Goal: Task Accomplishment & Management: Use online tool/utility

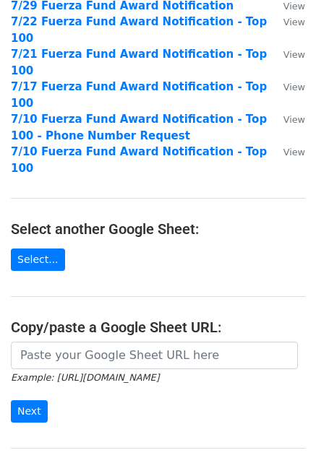
scroll to position [157, 0]
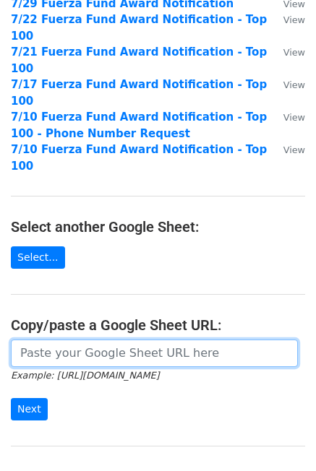
click at [59, 340] on input "url" at bounding box center [154, 353] width 287 height 27
paste input "[URL][DOMAIN_NAME]"
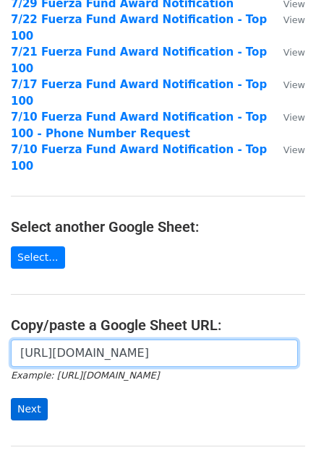
type input "[URL][DOMAIN_NAME]"
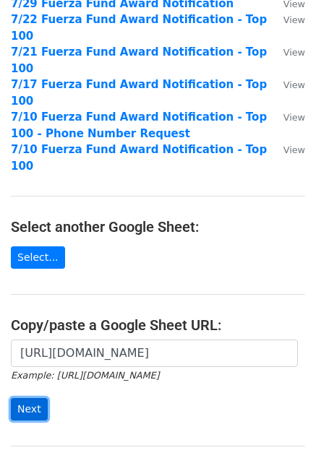
click at [42, 398] on input "Next" at bounding box center [29, 409] width 37 height 22
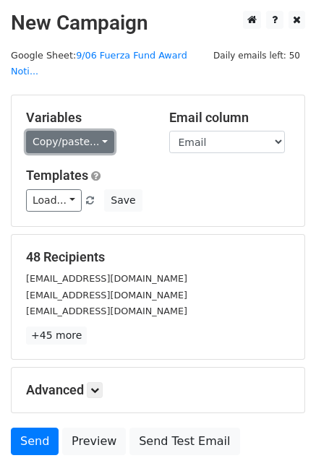
click at [88, 131] on link "Copy/paste..." at bounding box center [70, 142] width 88 height 22
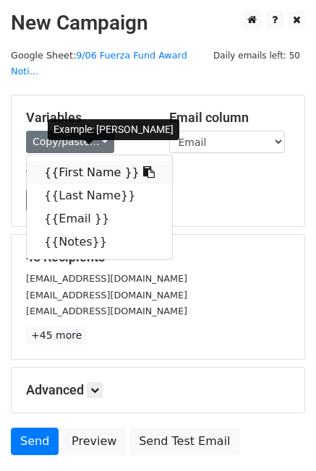
click at [143, 166] on icon at bounding box center [149, 172] width 12 height 12
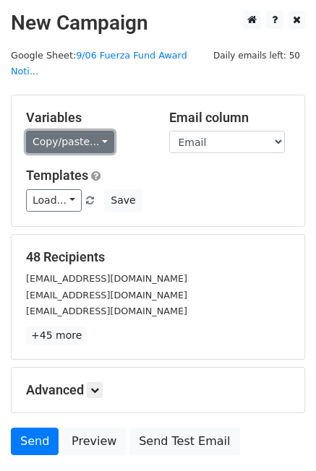
click at [85, 131] on link "Copy/paste..." at bounding box center [70, 142] width 88 height 22
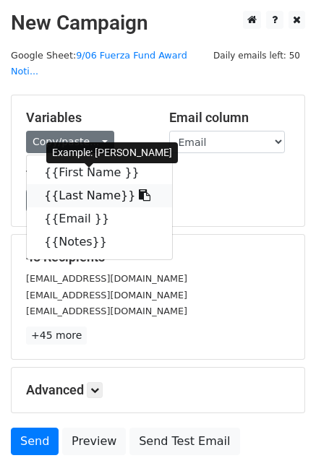
click at [85, 184] on link "{{Last Name}}" at bounding box center [99, 195] width 145 height 23
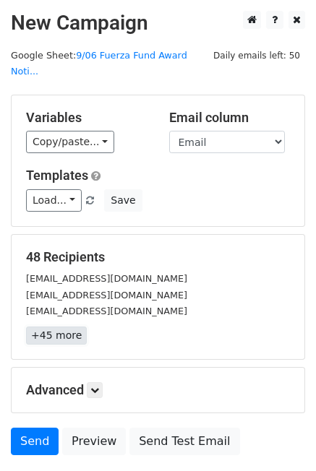
click at [42, 327] on link "+45 more" at bounding box center [56, 336] width 61 height 18
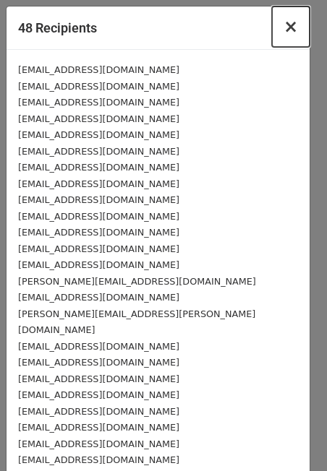
click at [283, 25] on span "×" at bounding box center [290, 27] width 14 height 20
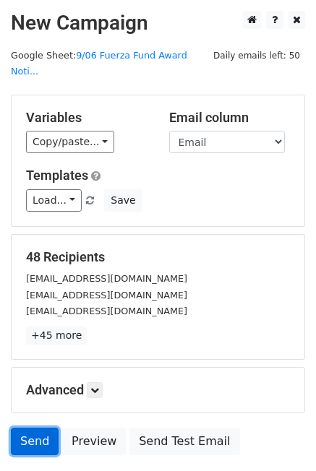
click at [40, 429] on link "Send" at bounding box center [35, 441] width 48 height 27
